Goal: Transaction & Acquisition: Book appointment/travel/reservation

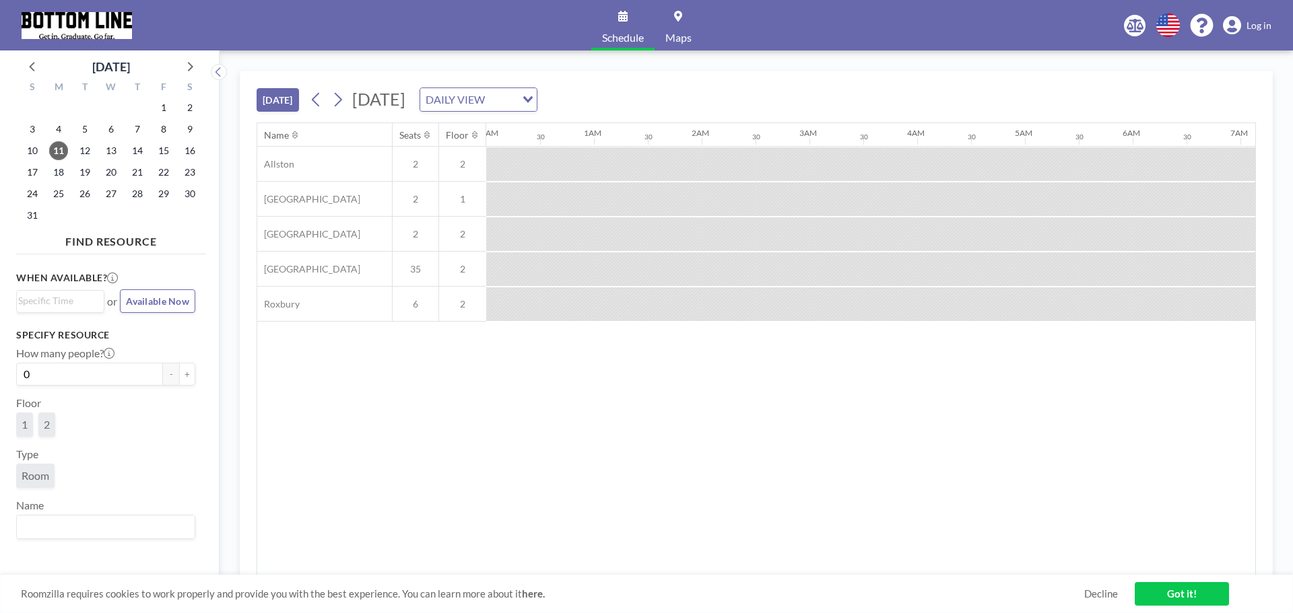
scroll to position [0, 970]
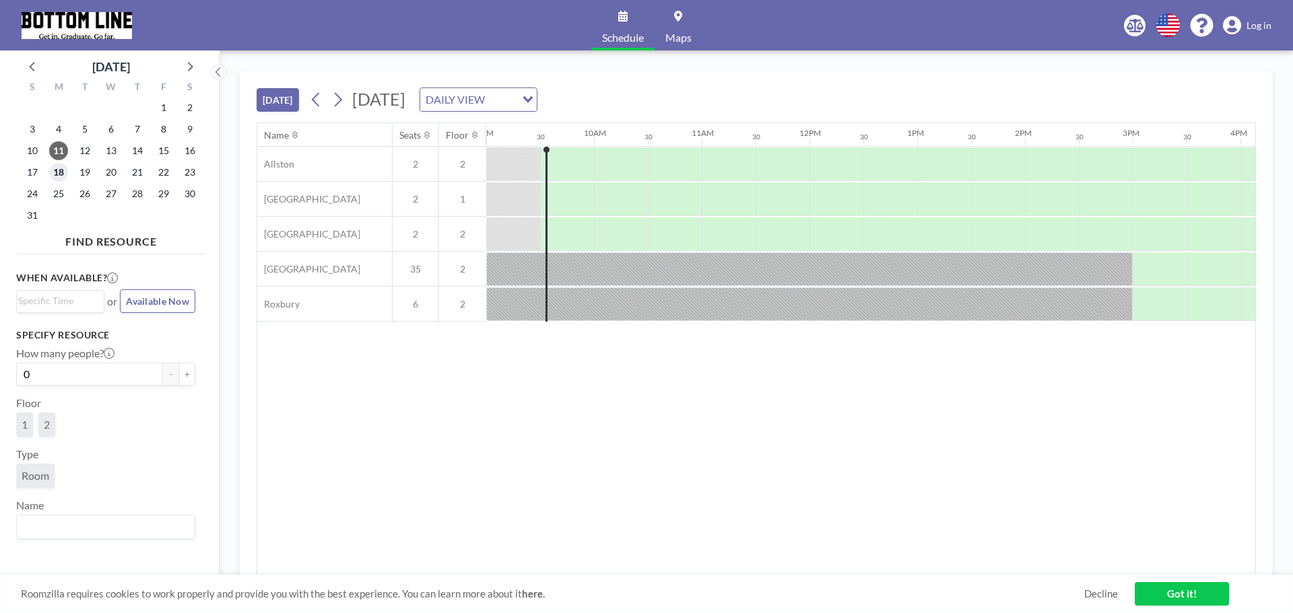
click at [58, 173] on span "18" at bounding box center [58, 172] width 19 height 19
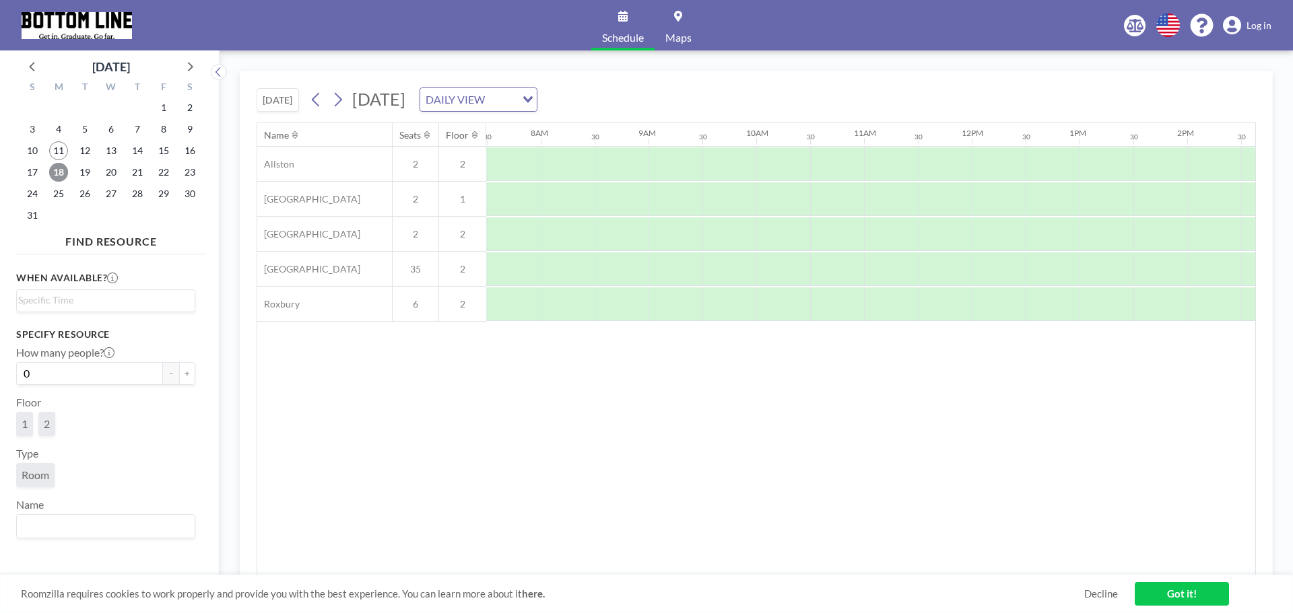
scroll to position [0, 808]
click at [1035, 265] on div at bounding box center [1052, 270] width 54 height 34
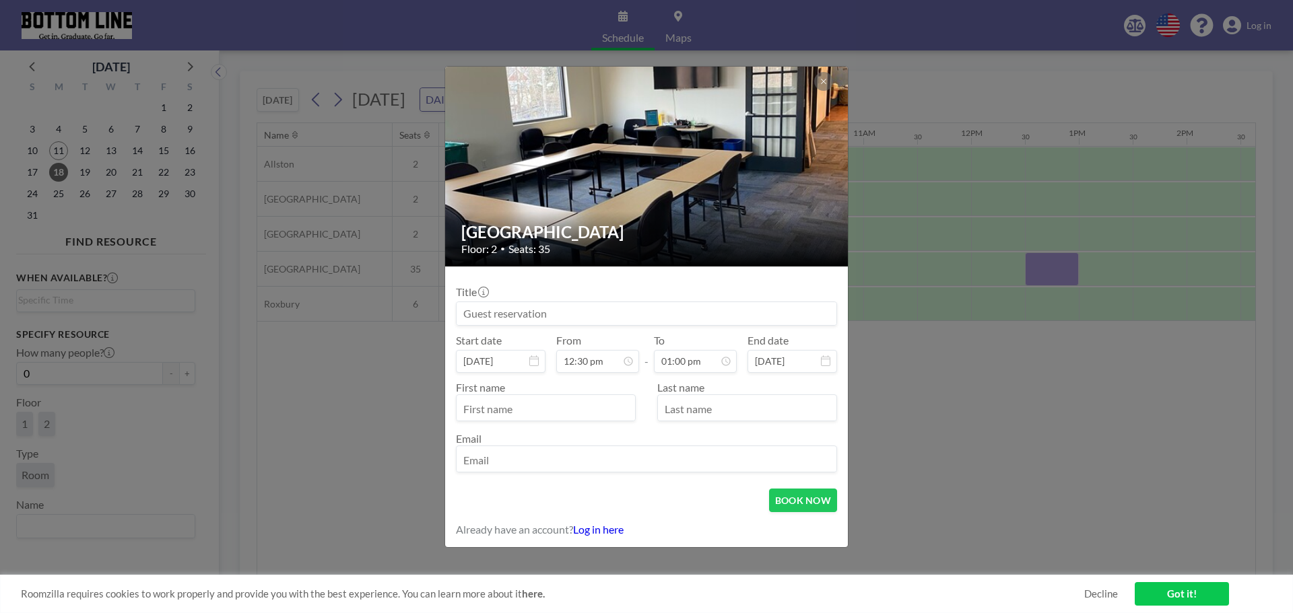
click at [626, 310] on input at bounding box center [647, 313] width 380 height 23
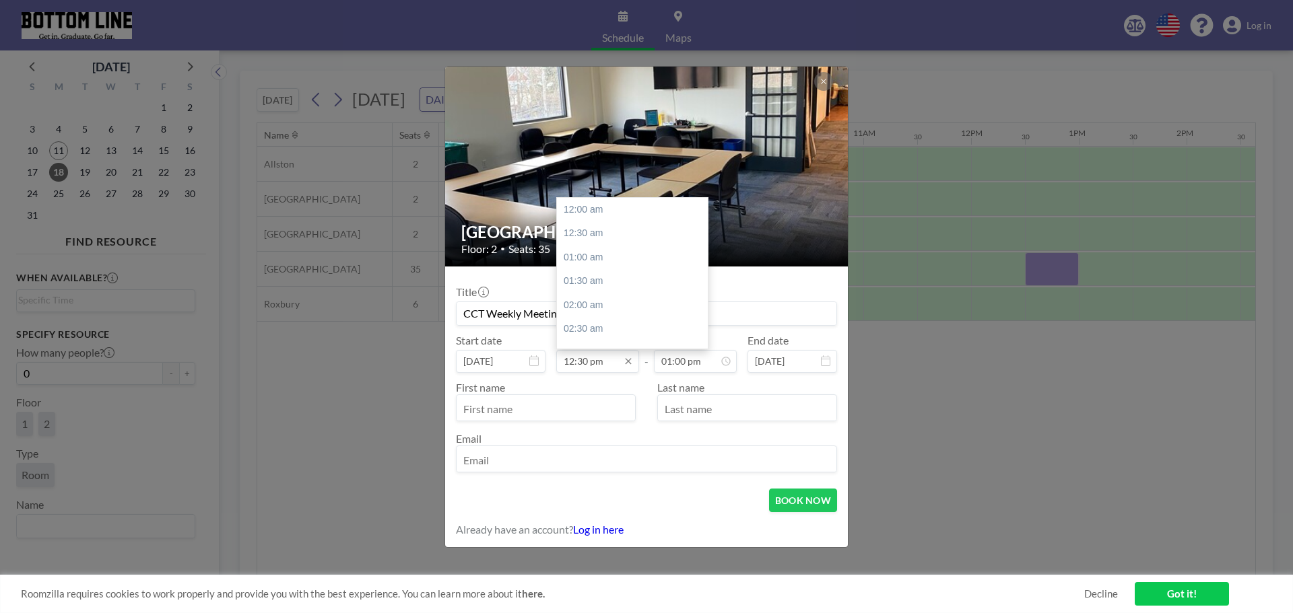
type input "CCT Weekly Meeting"
click at [587, 360] on input "12:30 pm" at bounding box center [597, 361] width 83 height 23
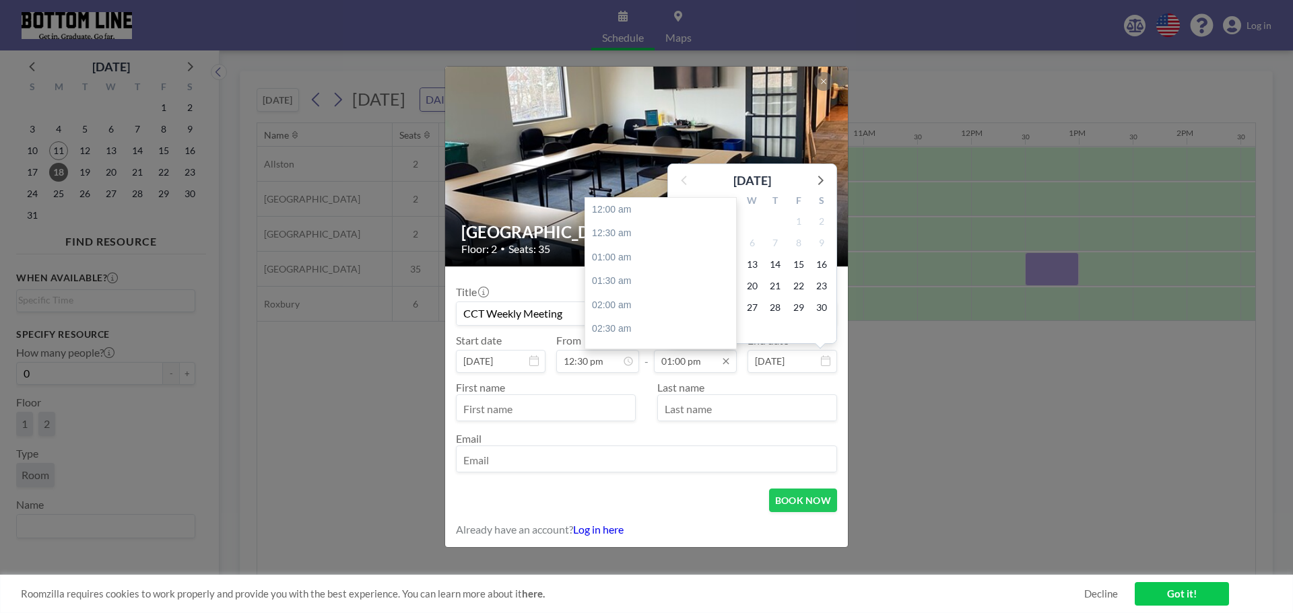
scroll to position [623, 0]
click at [680, 361] on input "01:00 pm" at bounding box center [695, 361] width 83 height 23
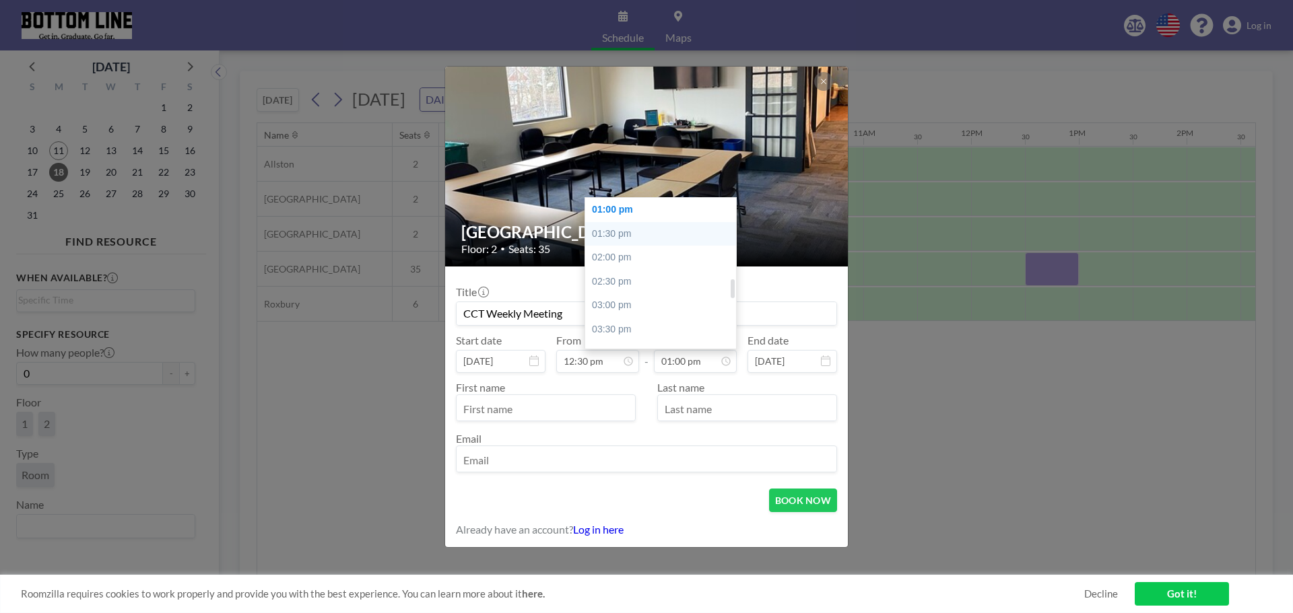
click at [631, 243] on div "01:30 pm" at bounding box center [664, 234] width 158 height 24
type input "01:30 pm"
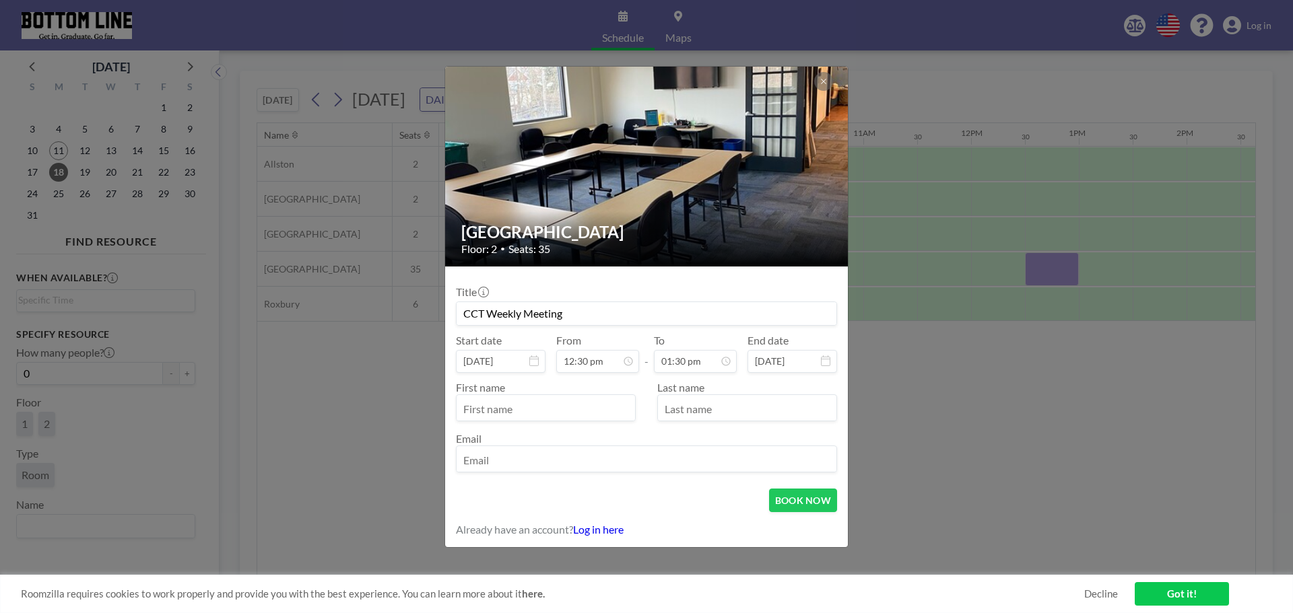
click at [525, 389] on div "First name" at bounding box center [551, 401] width 191 height 40
click at [529, 406] on input "text" at bounding box center [546, 409] width 178 height 23
type input "[PERSON_NAME][GEOGRAPHIC_DATA]"
type input "[PERSON_NAME]"
type input "[EMAIL_ADDRESS][DOMAIN_NAME]"
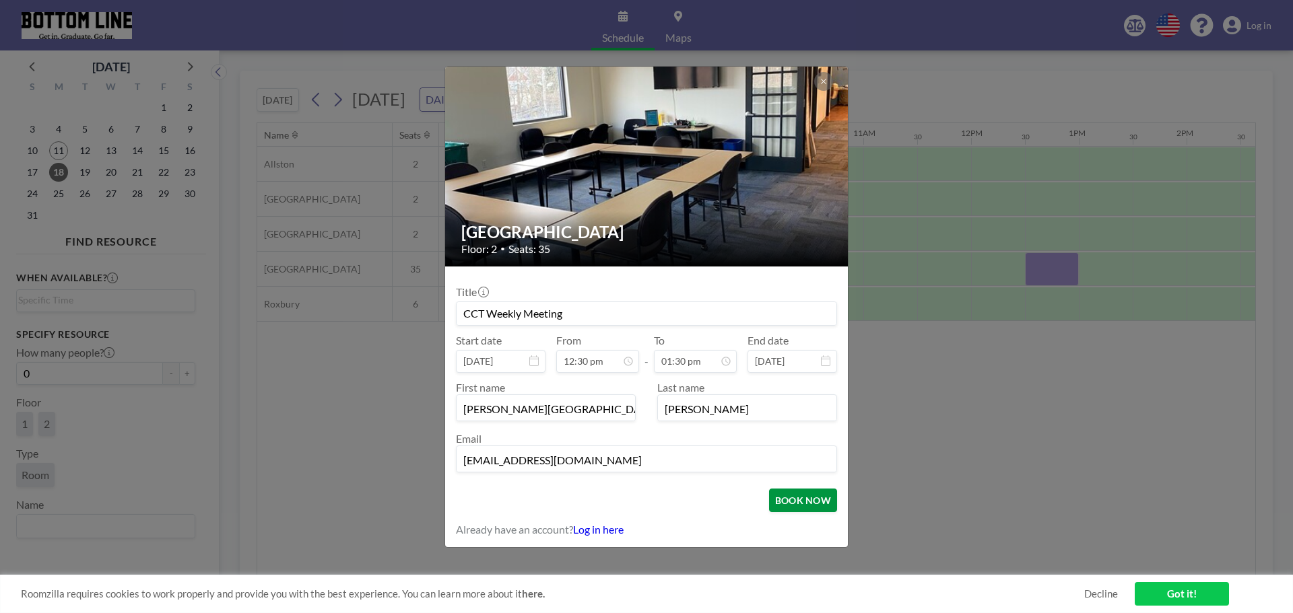
click at [786, 494] on button "BOOK NOW" at bounding box center [803, 501] width 68 height 24
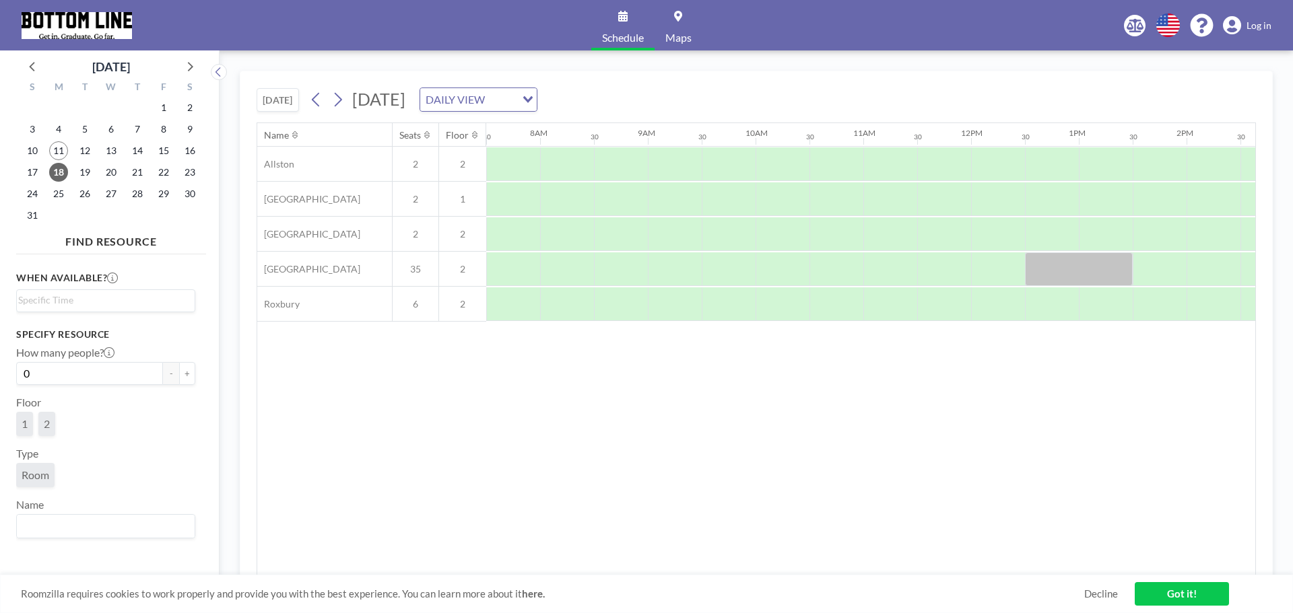
click at [1202, 598] on link "Got it!" at bounding box center [1182, 594] width 94 height 24
